Goal: Navigation & Orientation: Find specific page/section

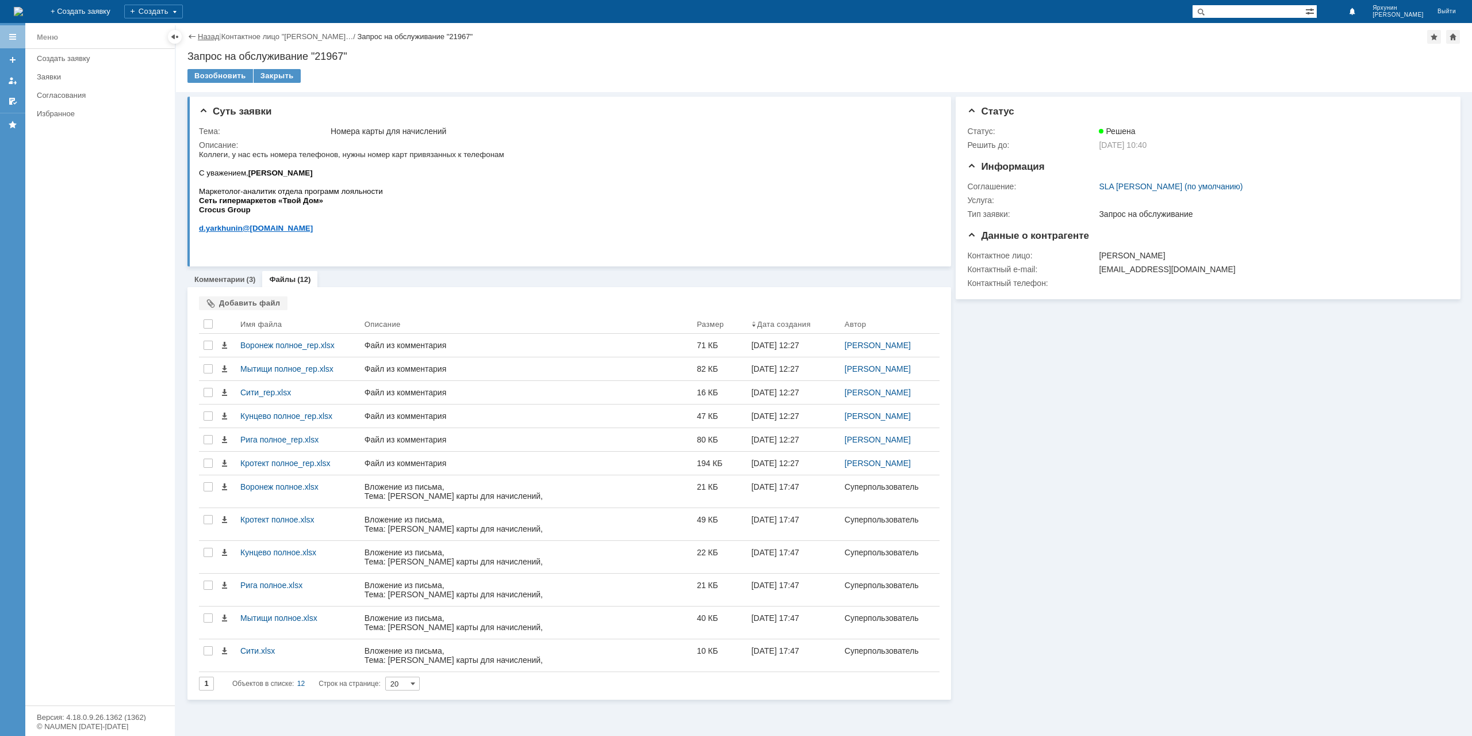
click at [205, 33] on link "Назад" at bounding box center [208, 36] width 21 height 9
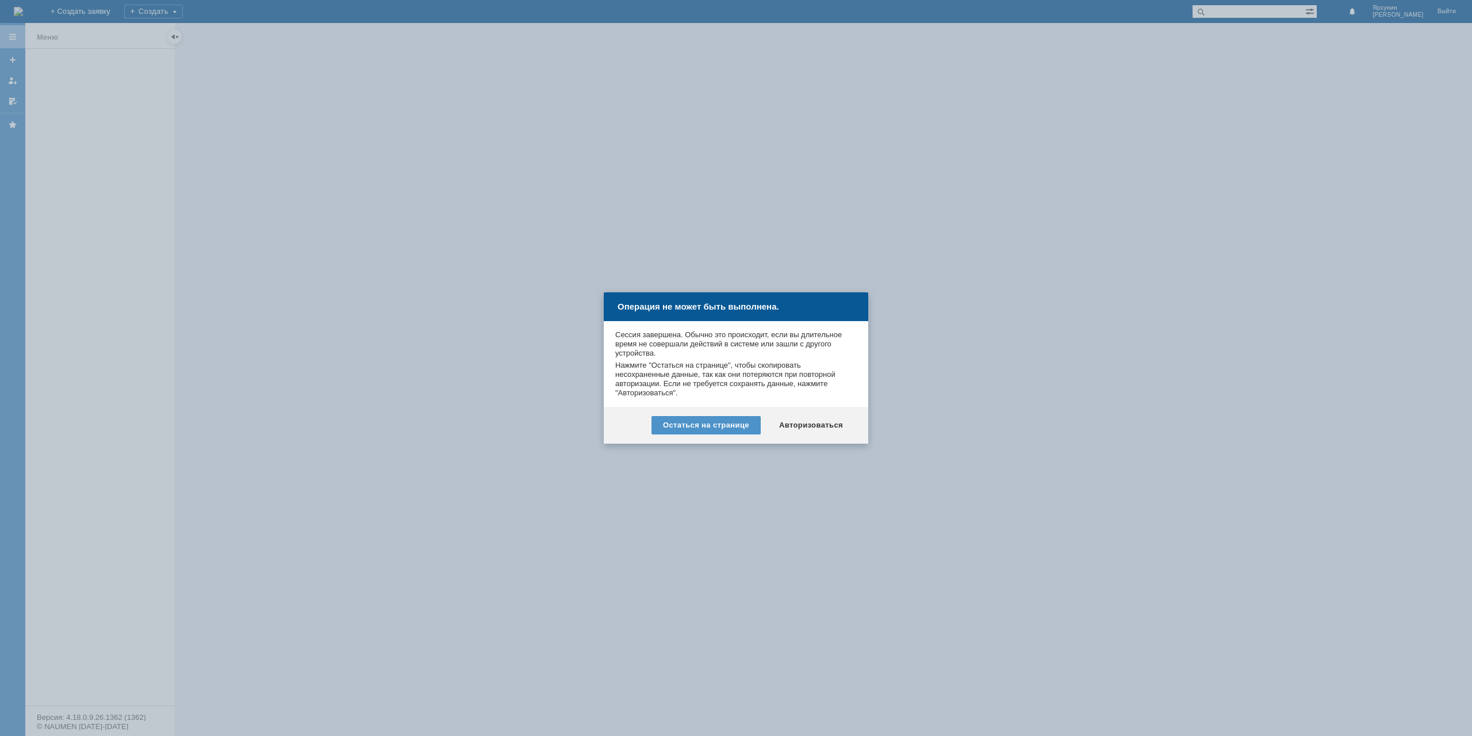
click at [805, 414] on div "Остаться на странице Авторизоваться" at bounding box center [736, 425] width 265 height 37
click at [804, 434] on div "Авторизоваться" at bounding box center [811, 425] width 87 height 18
